Goal: Task Accomplishment & Management: Use online tool/utility

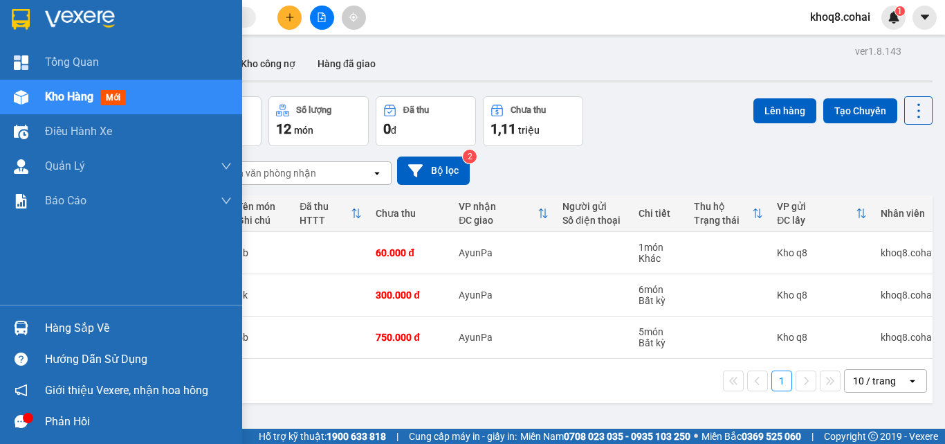
click at [86, 330] on div "Hàng sắp về" at bounding box center [138, 328] width 187 height 21
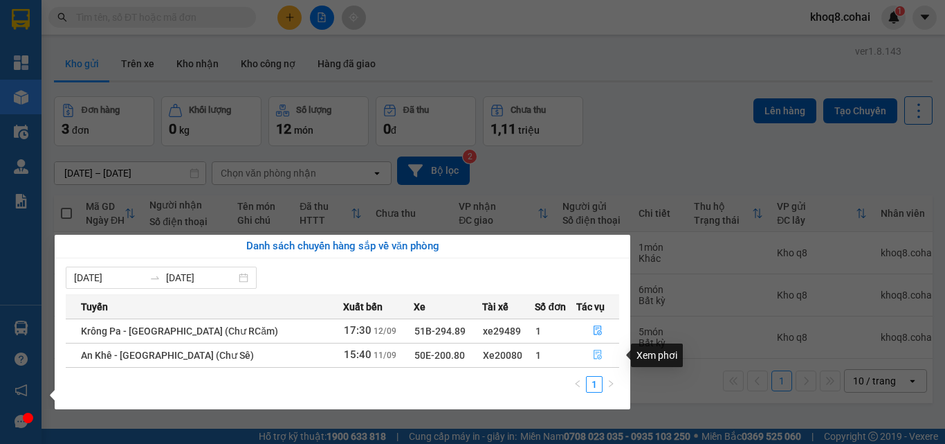
click at [593, 353] on icon "file-done" at bounding box center [598, 354] width 10 height 10
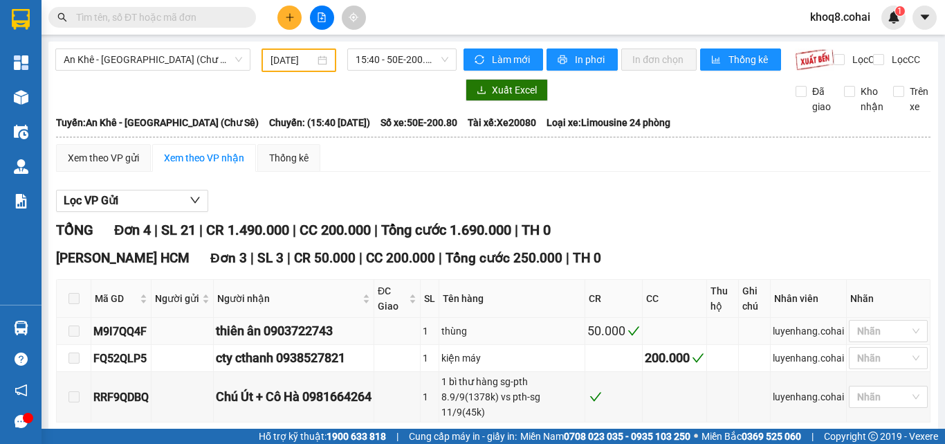
type input "[DATE]"
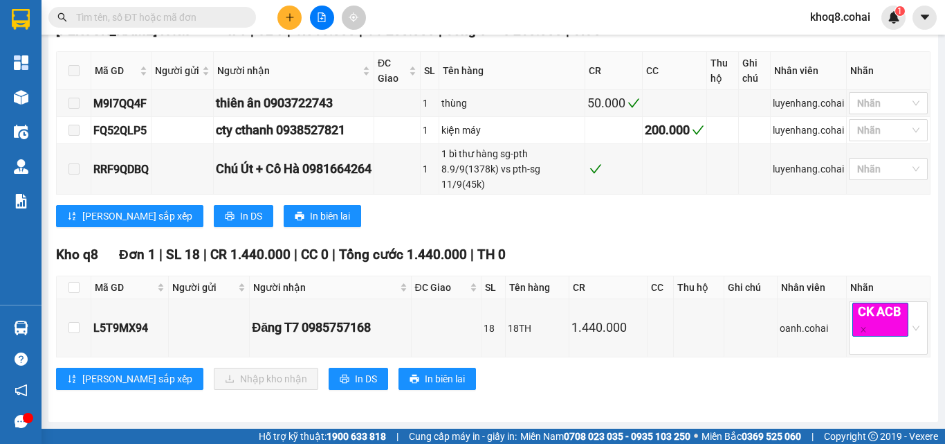
scroll to position [238, 0]
click at [77, 329] on input "checkbox" at bounding box center [73, 327] width 11 height 11
checkbox input "true"
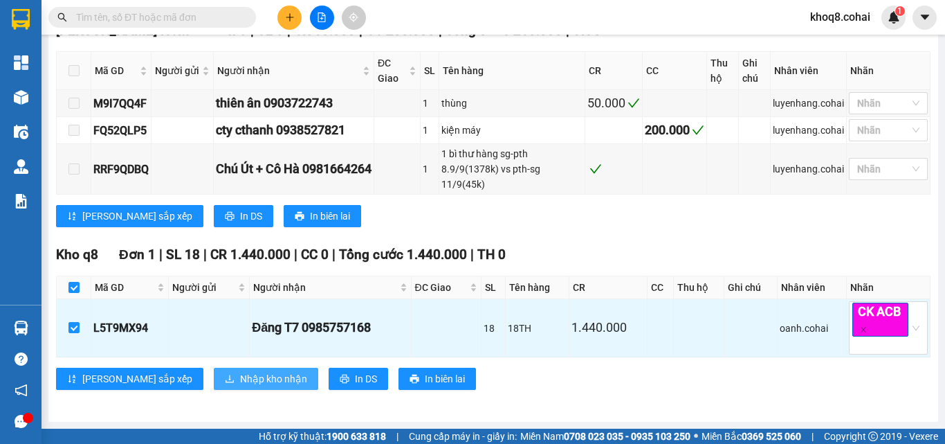
click at [240, 381] on span "Nhập kho nhận" at bounding box center [273, 378] width 67 height 15
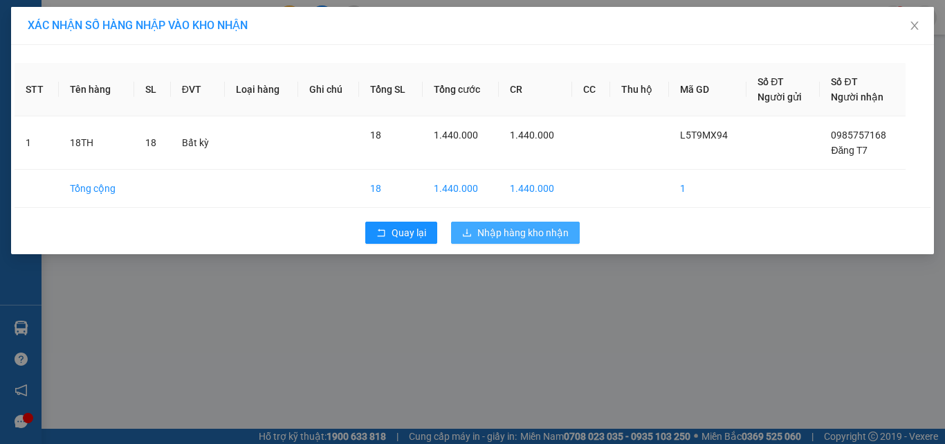
click at [509, 232] on span "Nhập hàng kho nhận" at bounding box center [522, 232] width 91 height 15
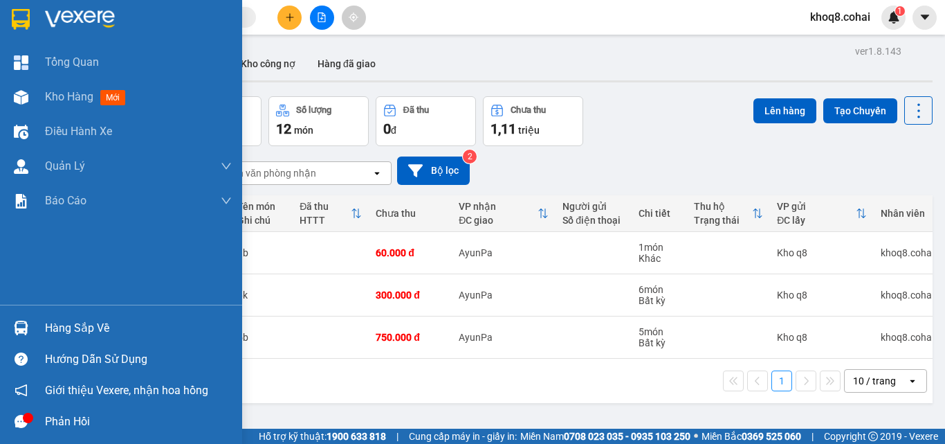
click at [24, 327] on img at bounding box center [21, 327] width 15 height 15
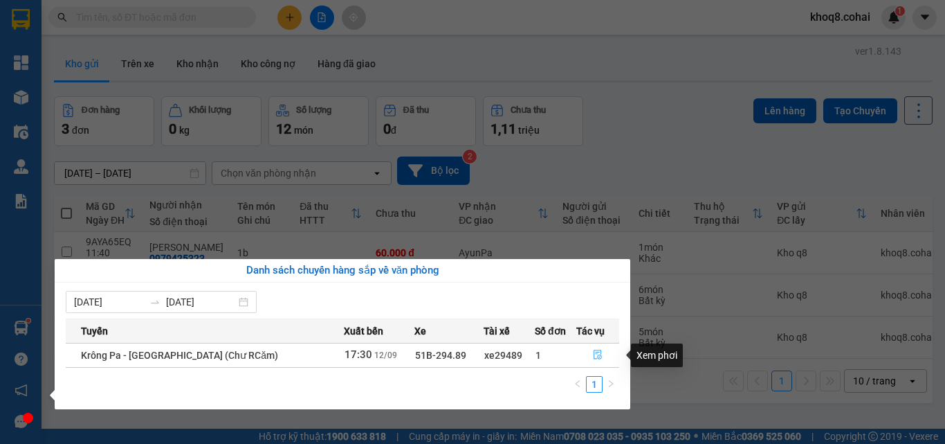
click at [594, 354] on icon "file-done" at bounding box center [598, 354] width 10 height 10
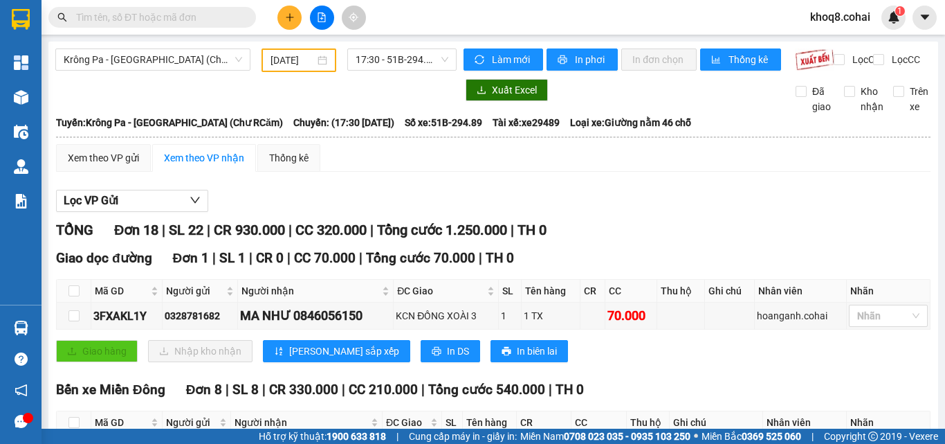
type input "[DATE]"
click at [201, 165] on div "Xem theo VP nhận" at bounding box center [204, 157] width 80 height 15
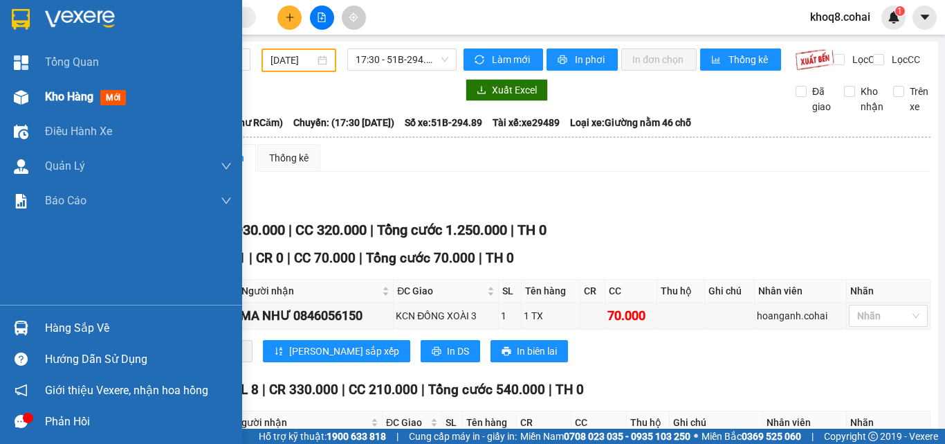
click at [21, 95] on img at bounding box center [21, 97] width 15 height 15
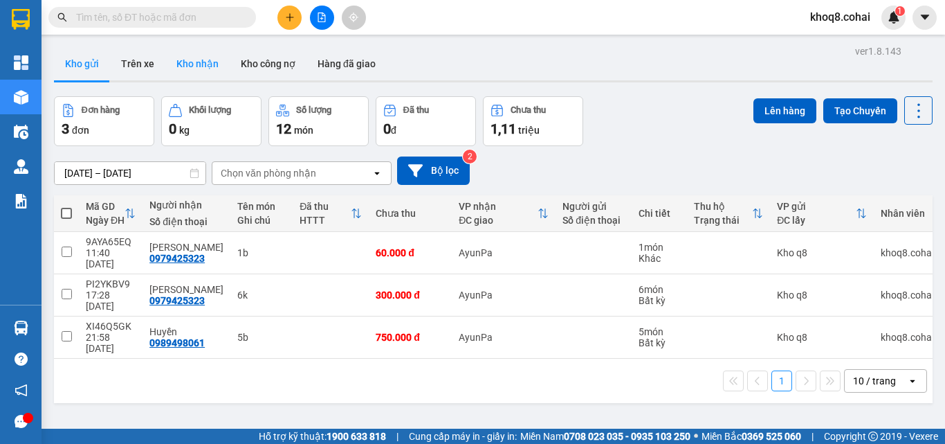
click at [204, 60] on button "Kho nhận" at bounding box center [197, 63] width 64 height 33
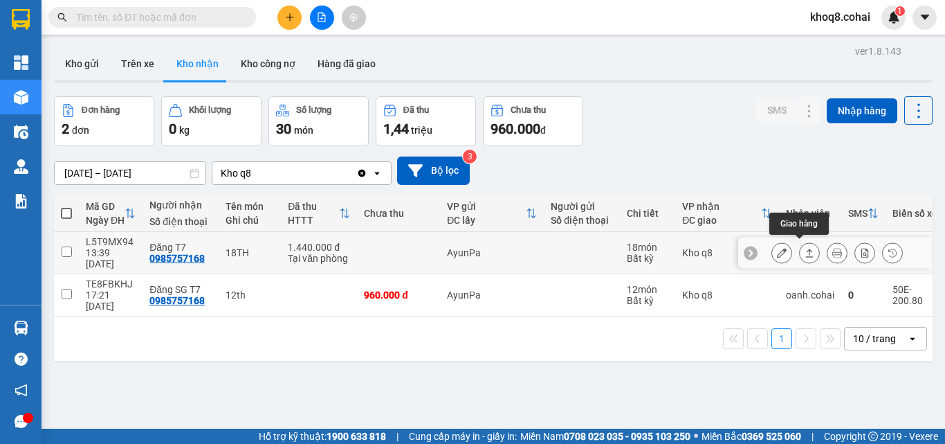
click at [805, 248] on icon at bounding box center [810, 253] width 10 height 10
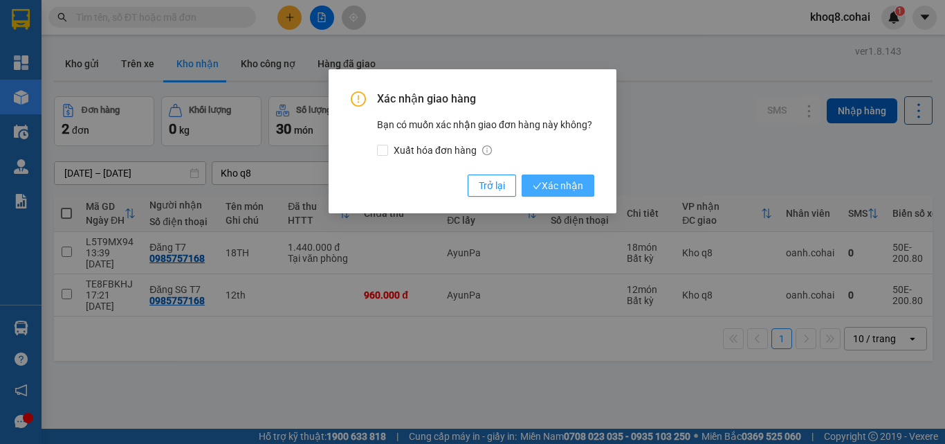
click at [545, 188] on span "Xác nhận" at bounding box center [558, 185] width 51 height 15
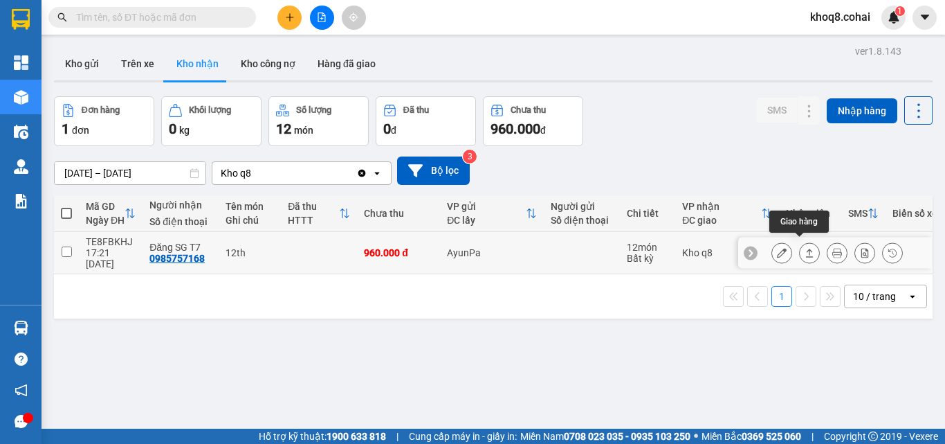
click at [805, 248] on icon at bounding box center [810, 253] width 10 height 10
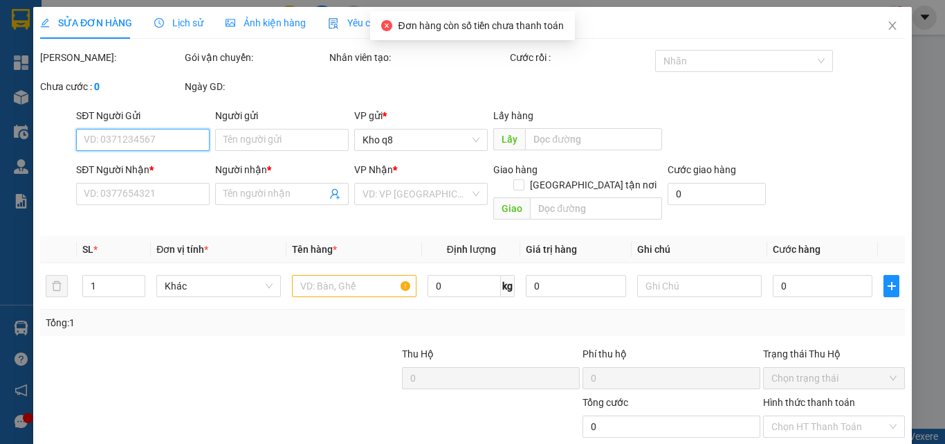
type input "0985757168"
type input "Đăng SG T7"
type input "960.000"
